Goal: Go to known website: Access a specific website the user already knows

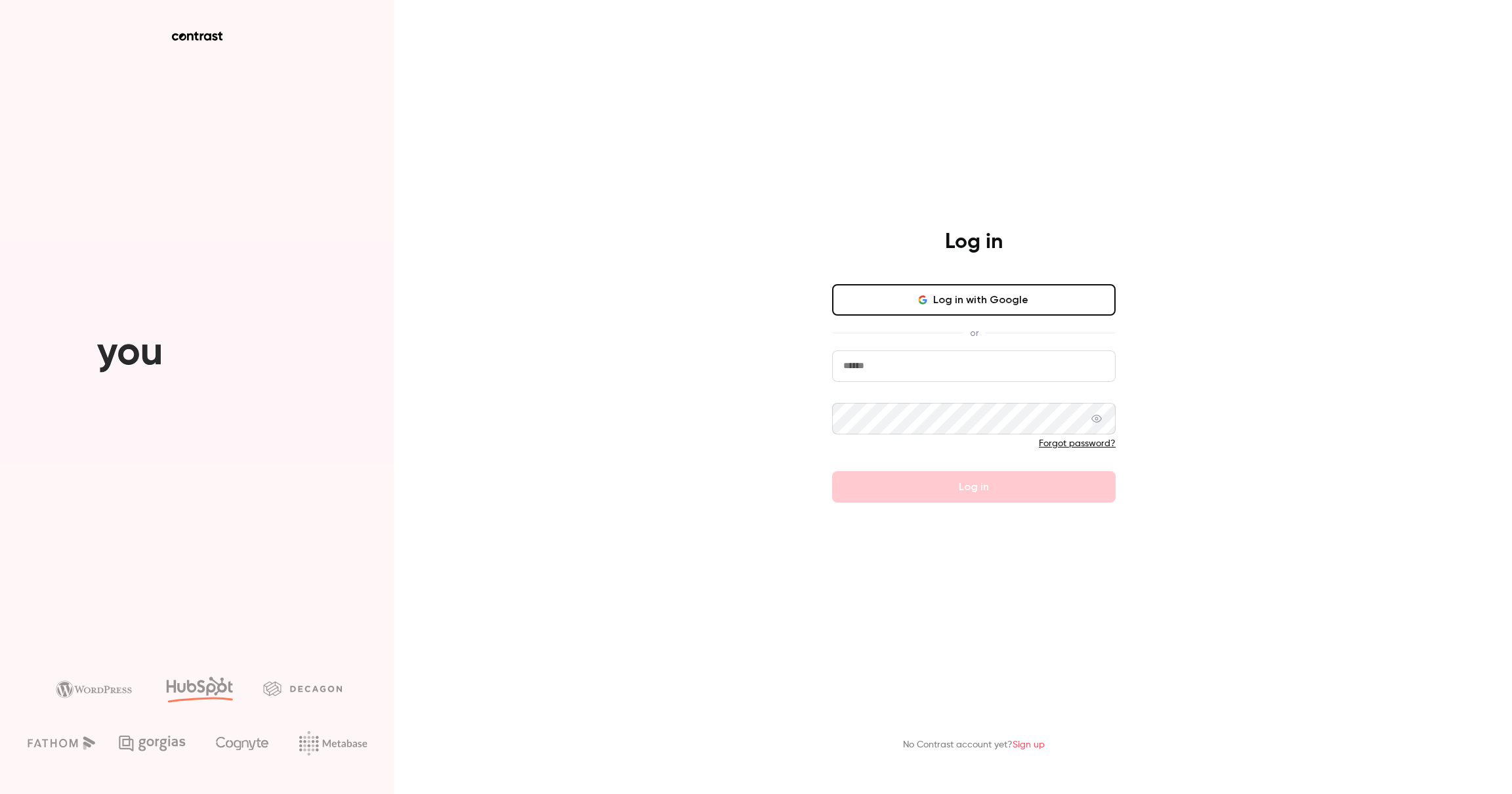
type input "**********"
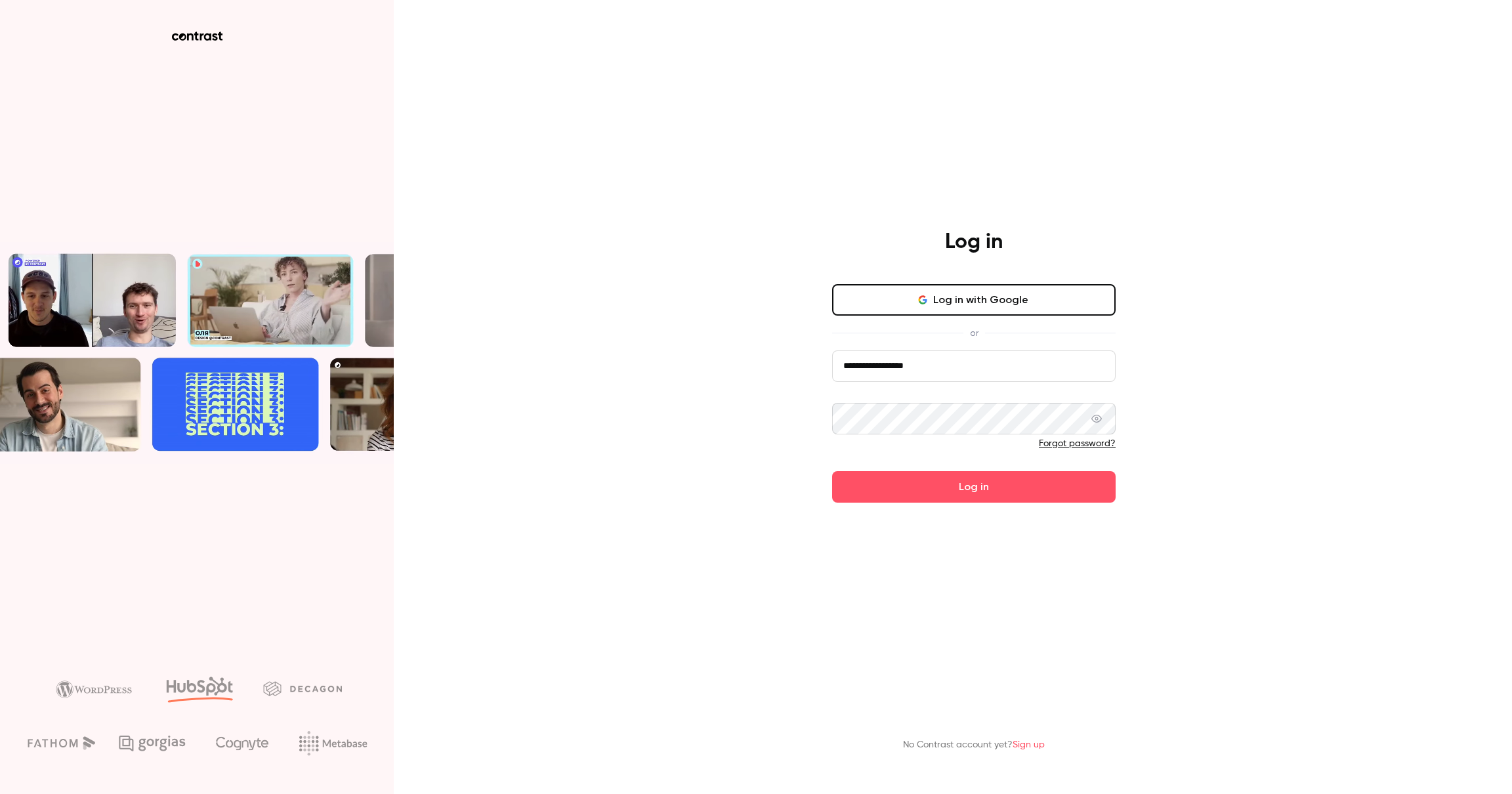
click at [983, 489] on form "**********" at bounding box center [974, 426] width 284 height 152
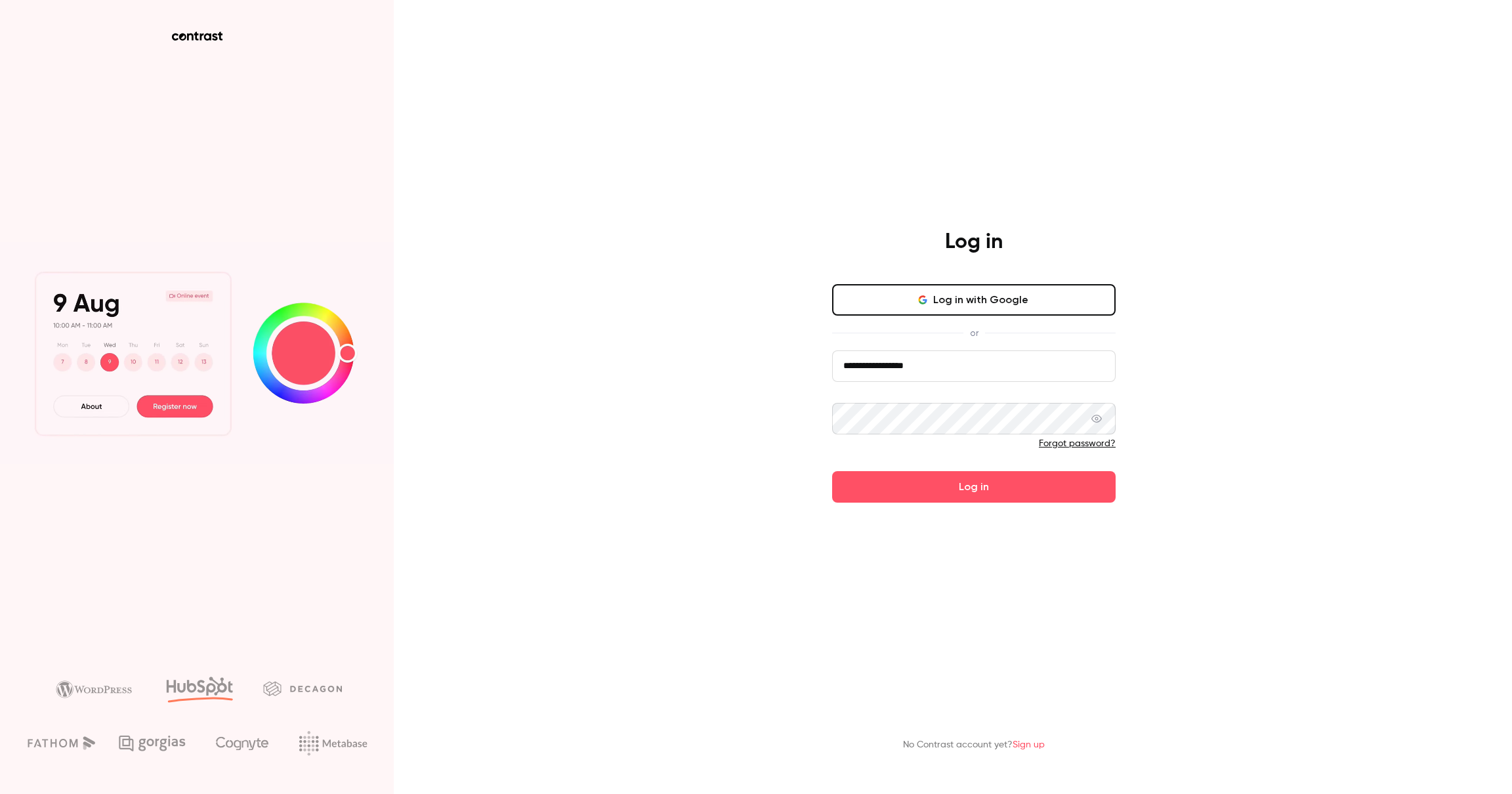
drag, startPoint x: 982, startPoint y: 490, endPoint x: 920, endPoint y: 468, distance: 65.8
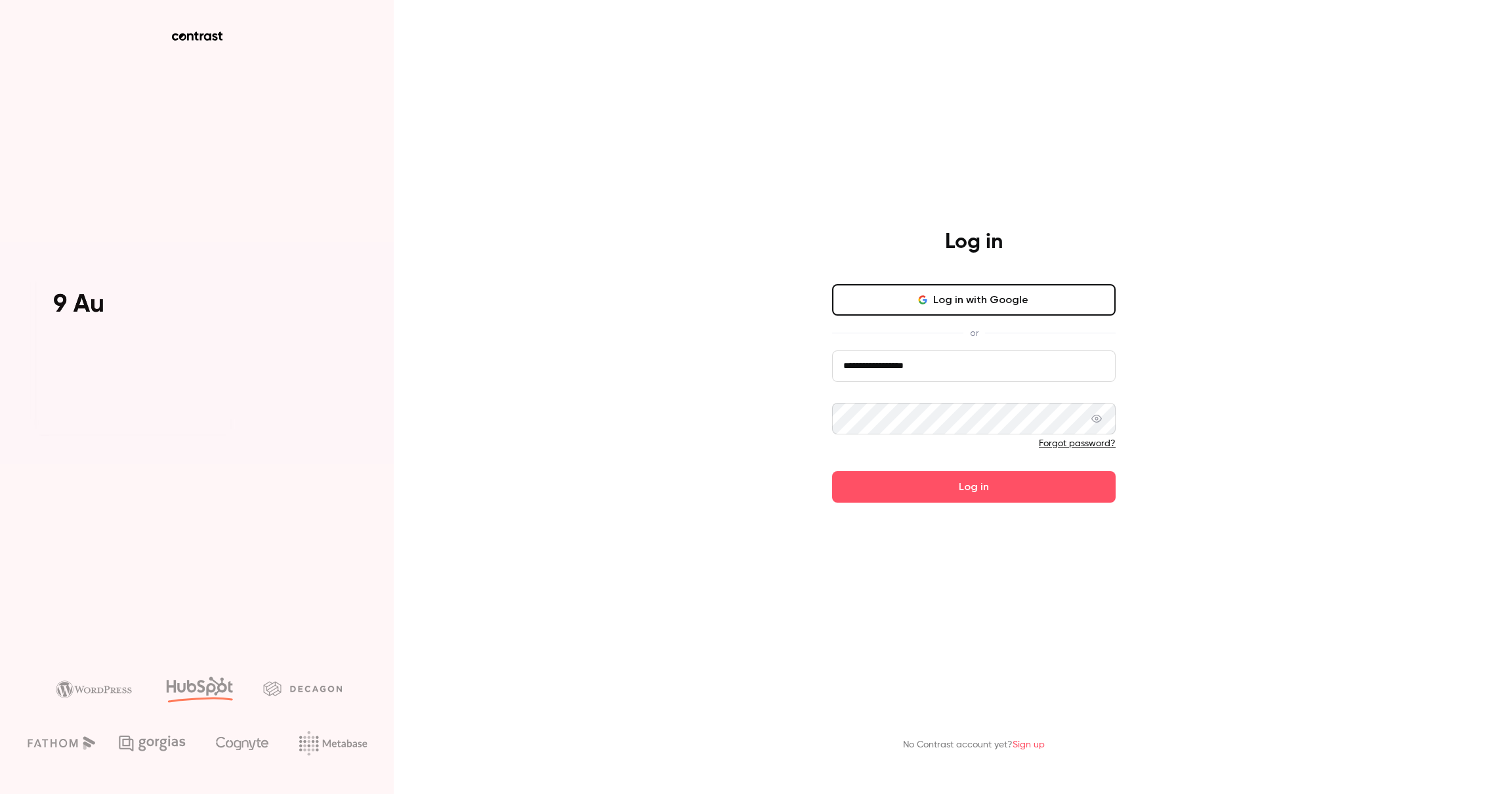
click at [982, 490] on button "Log in" at bounding box center [974, 487] width 284 height 31
